Goal: Find specific page/section: Find specific page/section

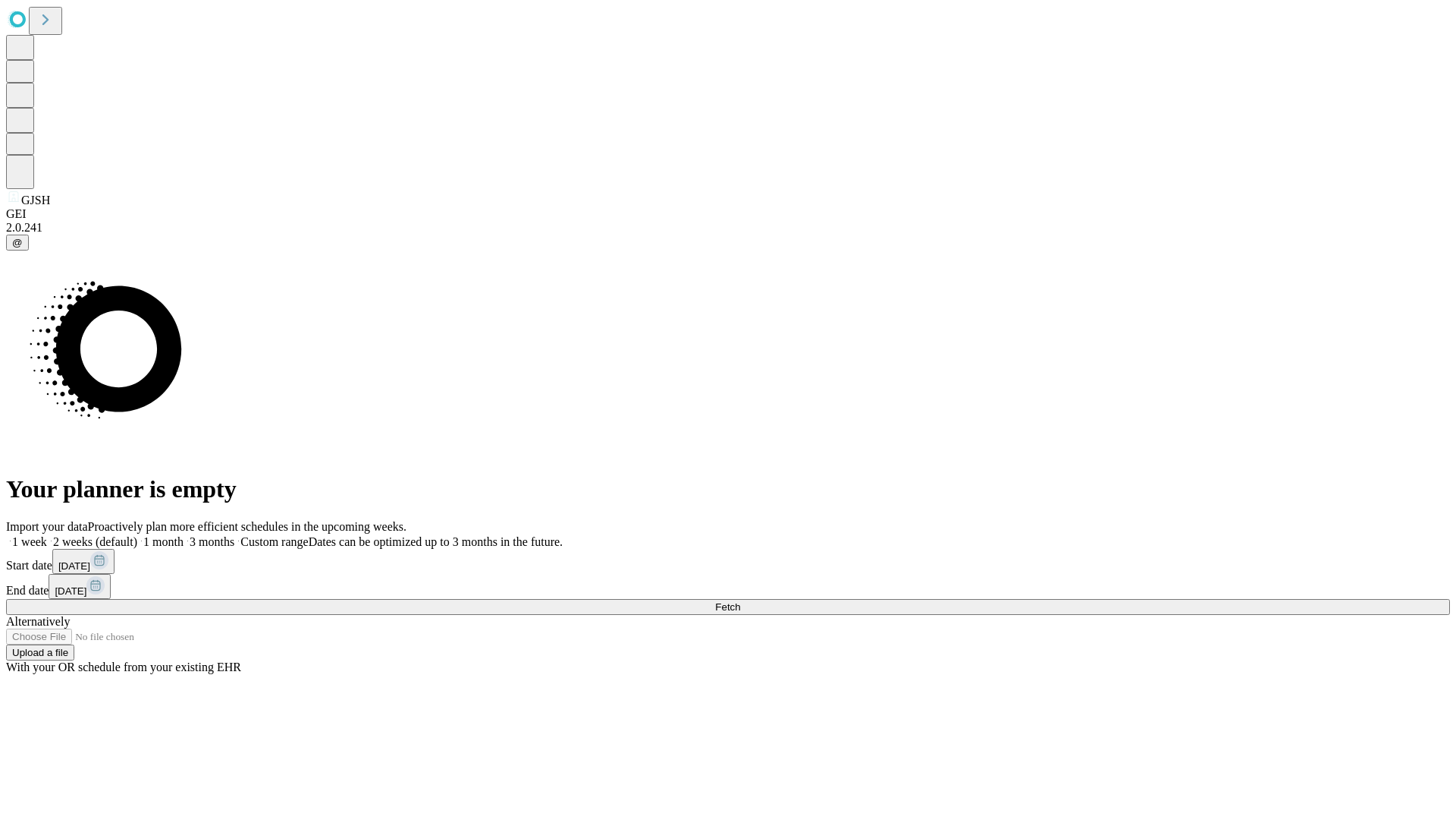
click at [741, 601] on span "Fetch" at bounding box center [728, 606] width 25 height 11
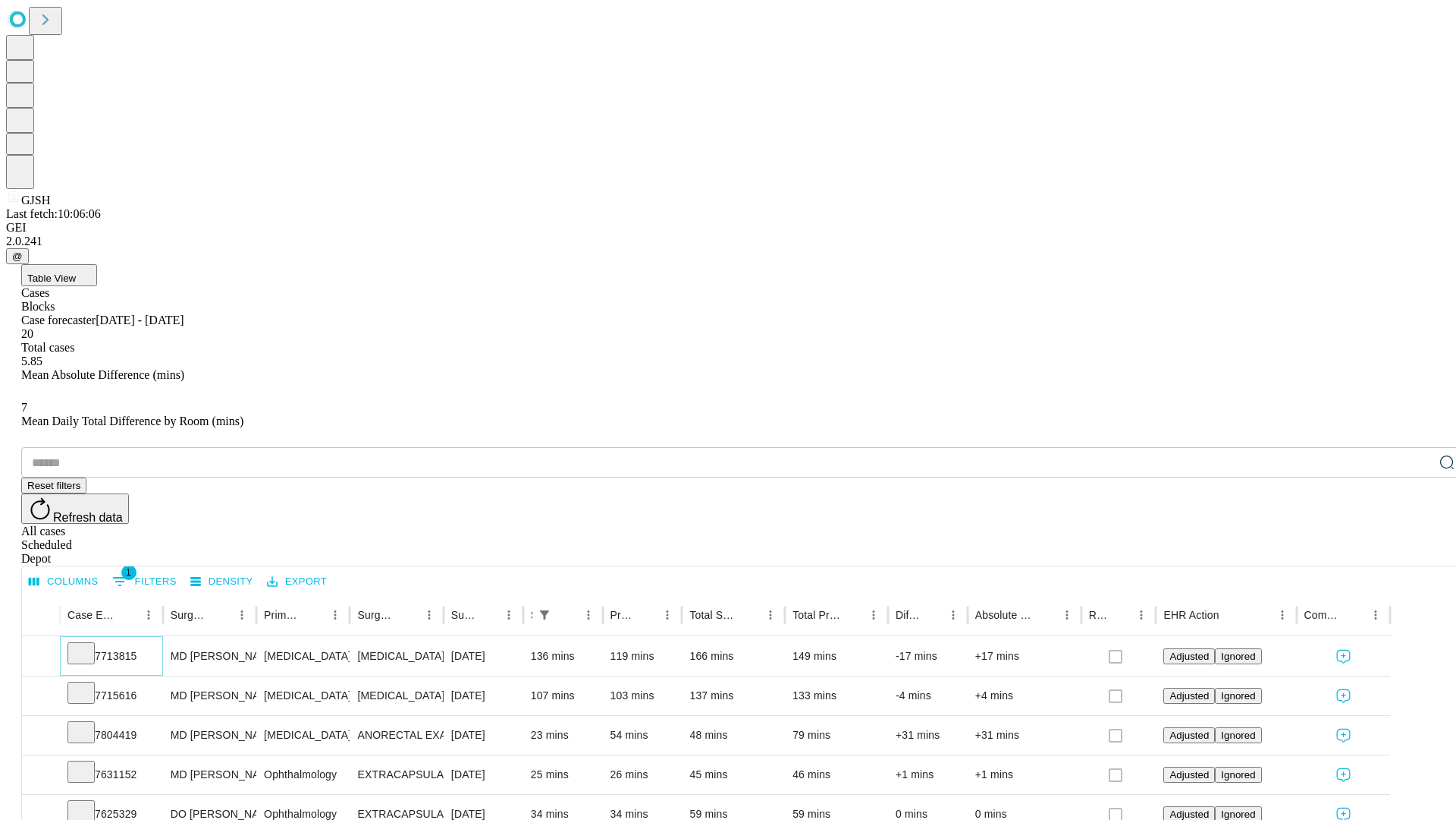
click at [89, 644] on icon at bounding box center [81, 652] width 15 height 15
